Goal: Check status: Check status

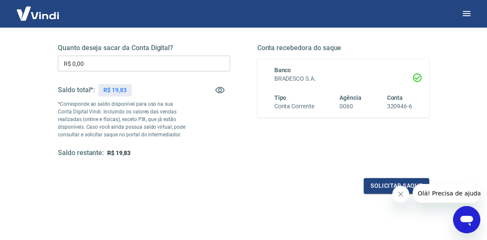
scroll to position [42, 0]
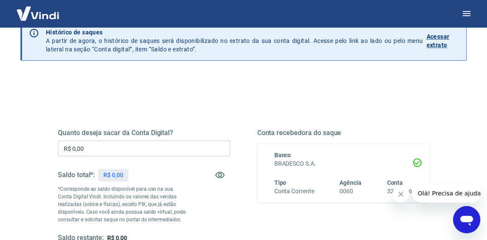
scroll to position [85, 0]
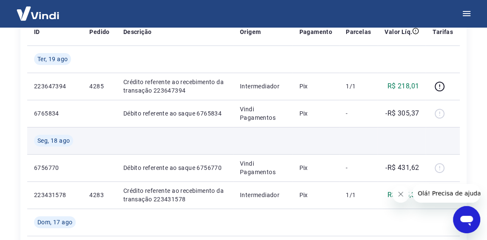
scroll to position [212, 0]
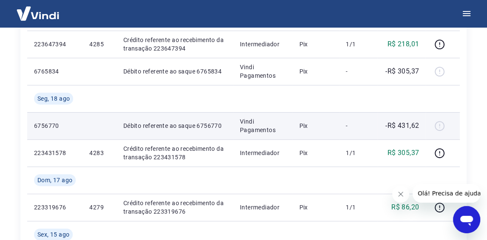
click at [440, 124] on div at bounding box center [443, 126] width 20 height 14
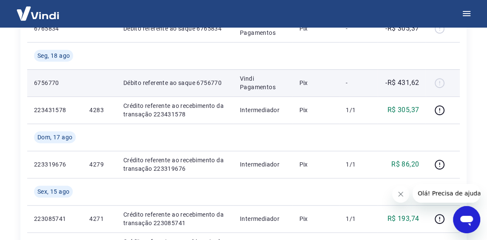
scroll to position [127, 0]
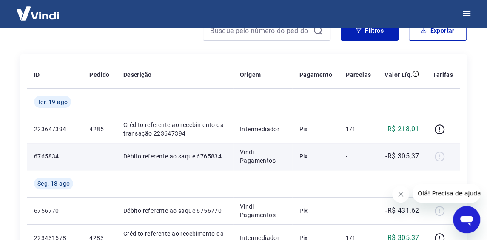
click at [37, 152] on p "6765834" at bounding box center [55, 156] width 42 height 9
click at [50, 152] on p "6765834" at bounding box center [55, 156] width 42 height 9
click at [124, 150] on td "Débito referente ao saque 6765834" at bounding box center [175, 156] width 117 height 27
click at [163, 157] on p "Débito referente ao saque 6765834" at bounding box center [174, 156] width 103 height 9
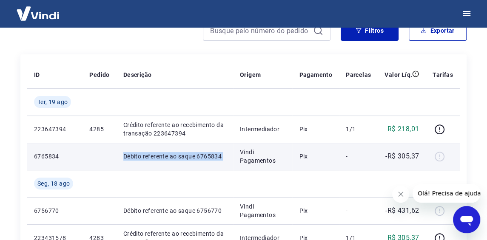
click at [163, 157] on p "Débito referente ao saque 6765834" at bounding box center [174, 156] width 103 height 9
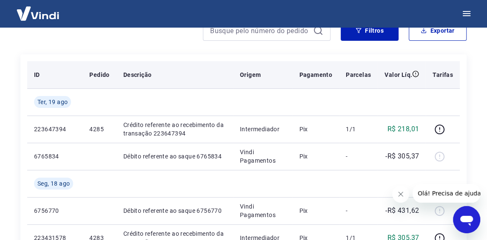
click at [240, 86] on th "Origem" at bounding box center [263, 74] width 60 height 27
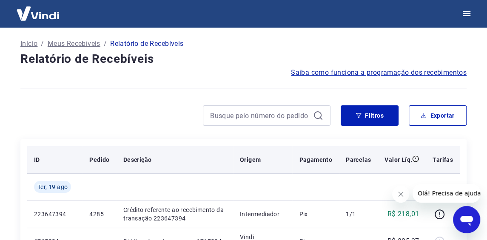
scroll to position [0, 0]
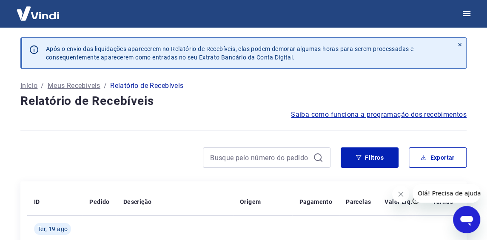
click at [29, 86] on p "Início" at bounding box center [28, 86] width 17 height 10
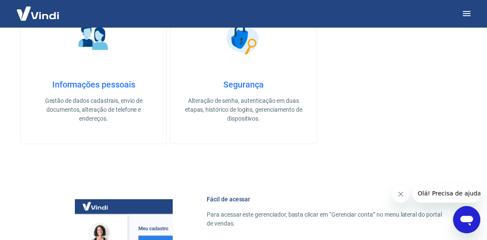
scroll to position [383, 0]
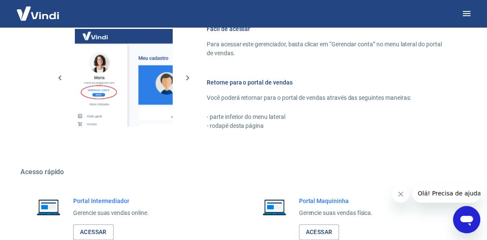
click at [48, 9] on img at bounding box center [37, 13] width 55 height 26
click at [48, 22] on img at bounding box center [37, 13] width 55 height 26
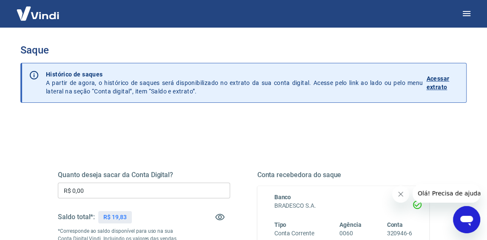
click at [433, 83] on p "Acessar extrato" at bounding box center [442, 82] width 33 height 17
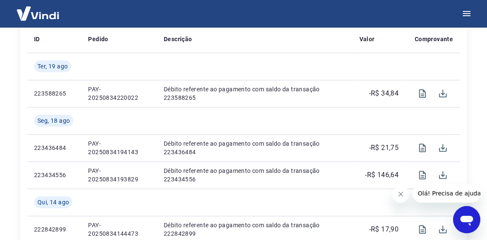
scroll to position [298, 0]
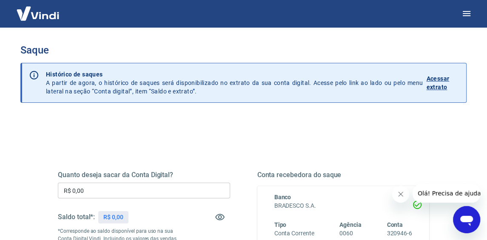
scroll to position [85, 0]
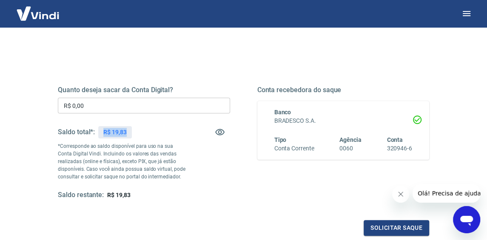
drag, startPoint x: 129, startPoint y: 131, endPoint x: 100, endPoint y: 132, distance: 29.0
click at [100, 132] on div "R$ 19,83" at bounding box center [115, 132] width 34 height 12
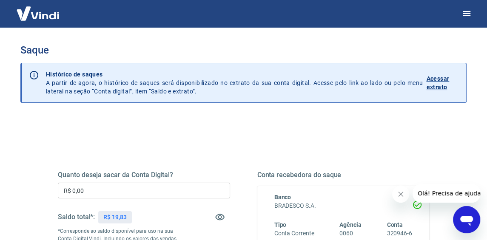
scroll to position [127, 0]
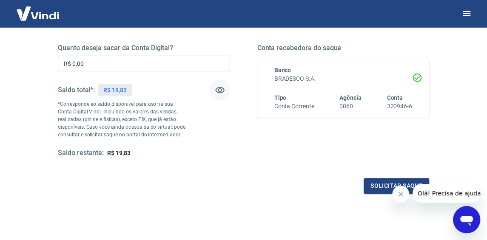
click at [219, 91] on icon "button" at bounding box center [219, 90] width 9 height 6
click at [219, 91] on icon "button" at bounding box center [219, 90] width 9 height 8
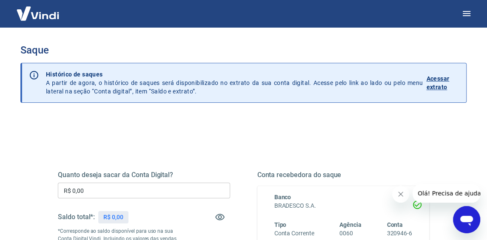
scroll to position [85, 0]
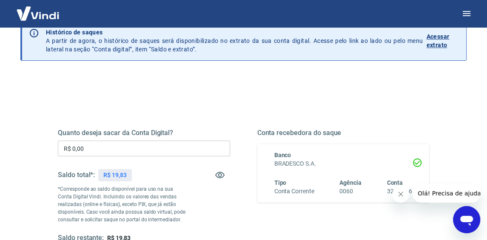
scroll to position [85, 0]
